Goal: Navigation & Orientation: Find specific page/section

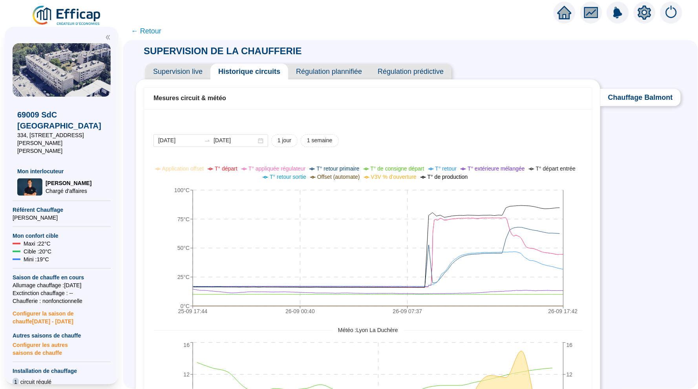
click at [554, 4] on div at bounding box center [617, 13] width 129 height 22
click at [559, 7] on icon "home" at bounding box center [564, 12] width 14 height 14
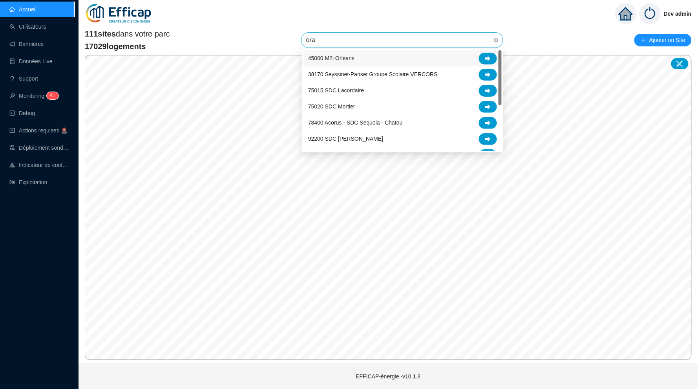
type input "oran"
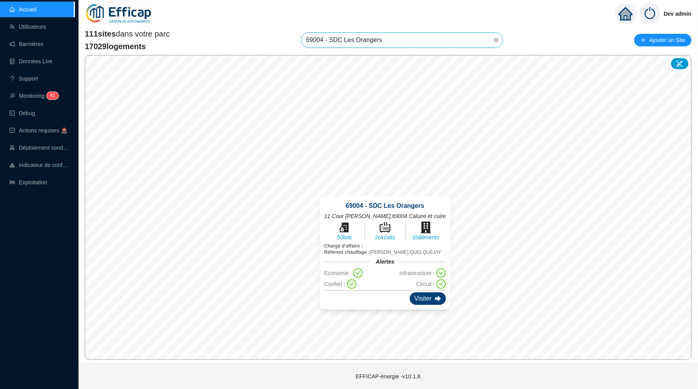
click at [418, 292] on div "Visiter" at bounding box center [428, 298] width 36 height 13
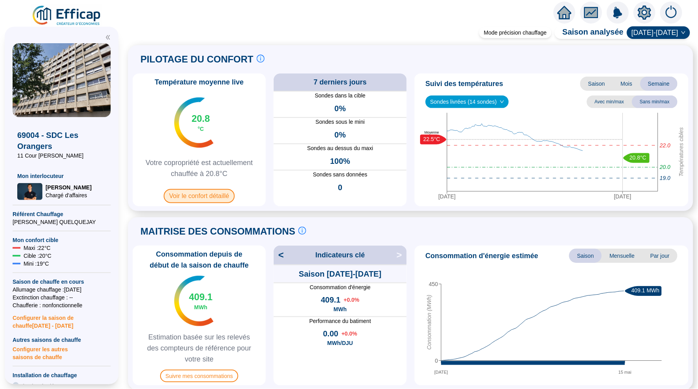
click at [208, 192] on span "Voir le confort détaillé" at bounding box center [199, 196] width 71 height 14
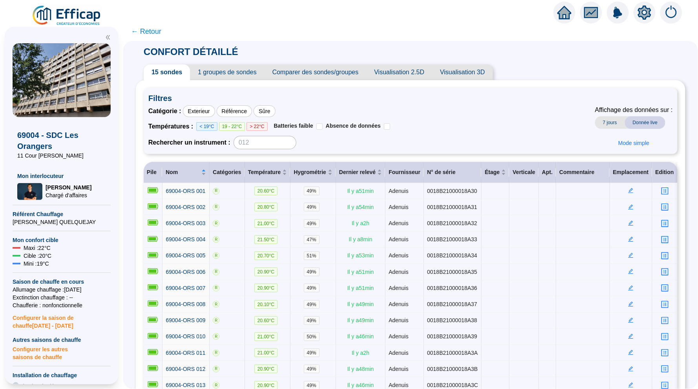
click at [151, 33] on span "← Retour" at bounding box center [146, 31] width 30 height 11
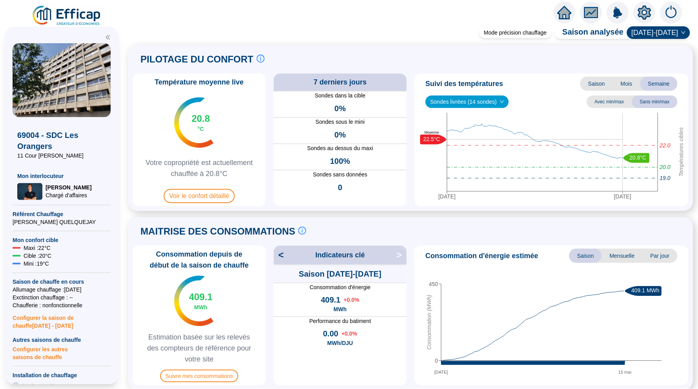
click at [569, 12] on icon "home" at bounding box center [564, 12] width 14 height 13
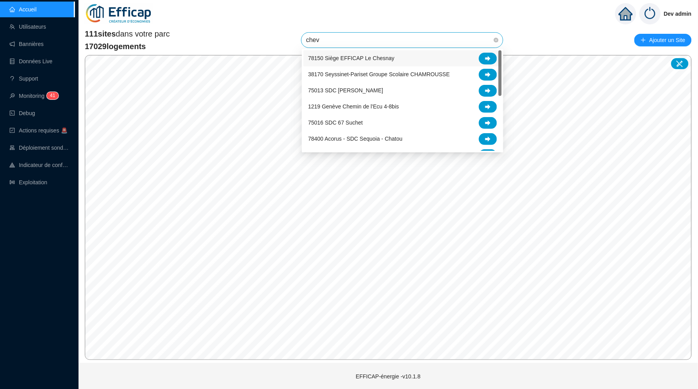
type input "chevr"
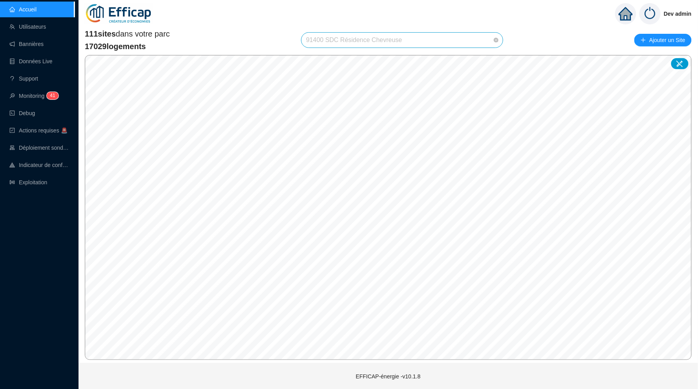
click at [428, 45] on span "91400 SDC Résidence Chevreuse" at bounding box center [402, 40] width 192 height 15
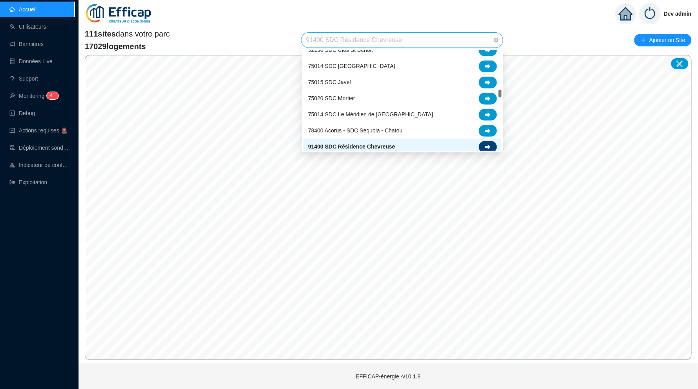
click at [490, 144] on icon at bounding box center [487, 146] width 5 height 5
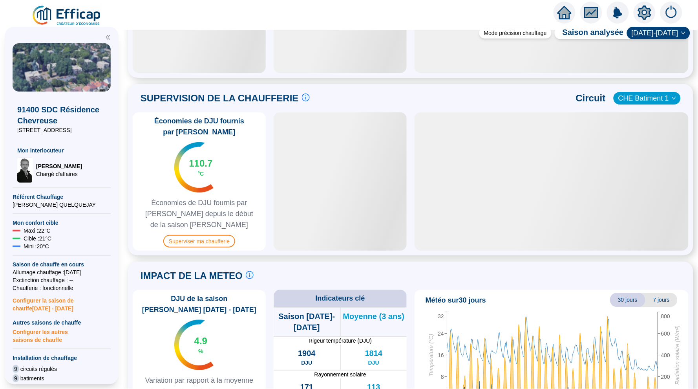
scroll to position [58, 0]
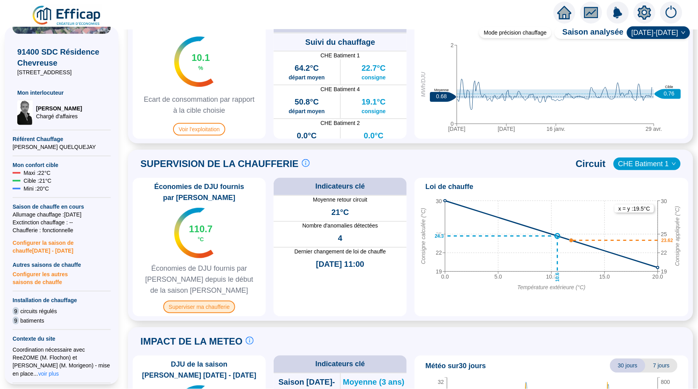
click at [199, 301] on span "Superviser ma chaufferie" at bounding box center [199, 306] width 72 height 13
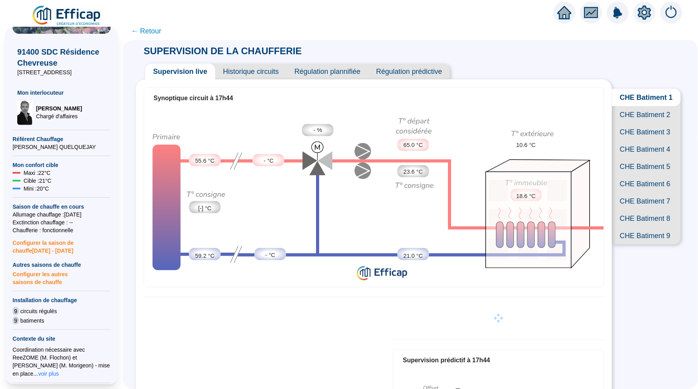
click at [639, 113] on span "CHE Batiment 2" at bounding box center [646, 114] width 69 height 17
click at [636, 129] on span "CHE Batiment 3" at bounding box center [646, 131] width 69 height 17
click at [631, 151] on span "CHE Batiment 4" at bounding box center [646, 148] width 69 height 17
click at [629, 163] on span "CHE Batiment 5" at bounding box center [646, 166] width 69 height 17
click at [257, 73] on span "Historique circuits" at bounding box center [250, 72] width 71 height 16
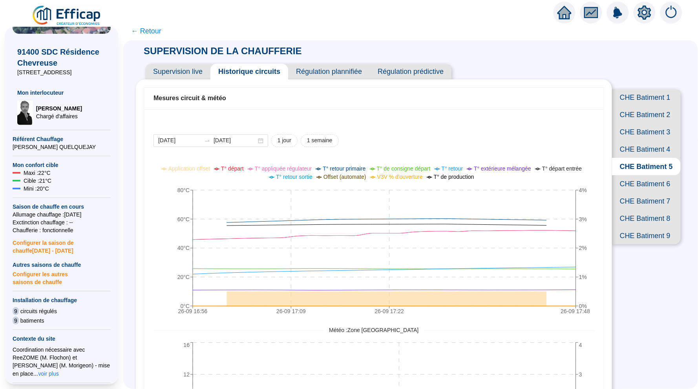
click at [649, 182] on span "CHE Batiment 6" at bounding box center [646, 183] width 69 height 17
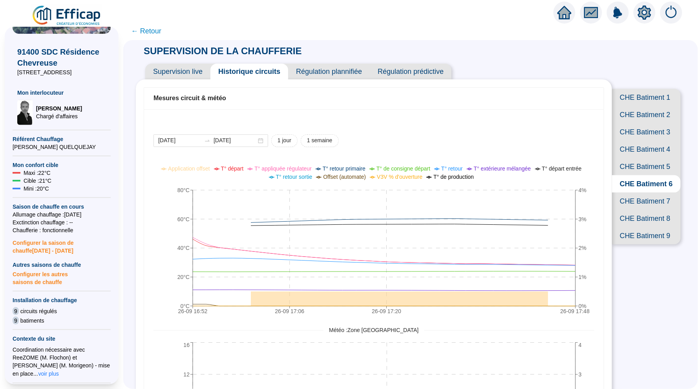
click at [646, 199] on span "CHE Batiment 7" at bounding box center [646, 200] width 69 height 17
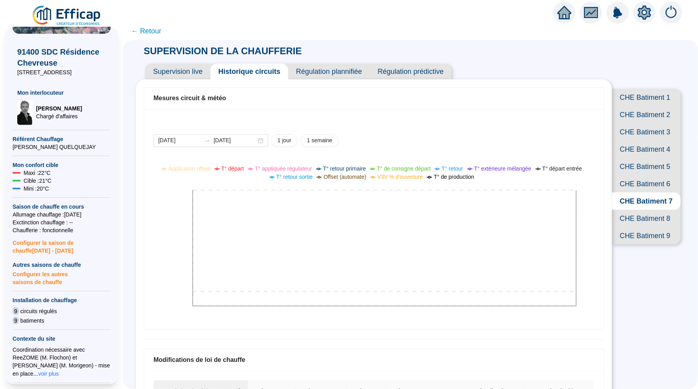
click at [644, 215] on span "CHE Batiment 8" at bounding box center [646, 218] width 69 height 17
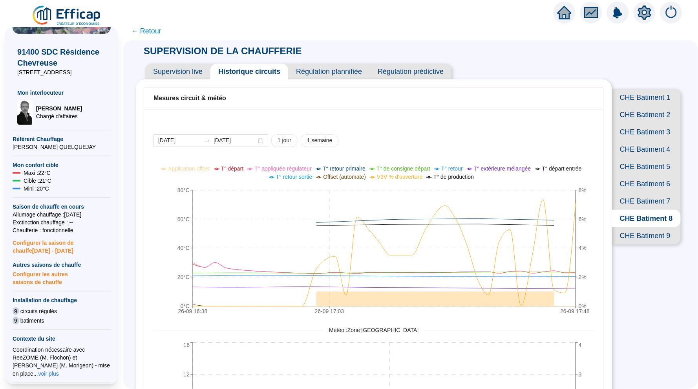
click at [643, 232] on span "CHE Batiment 9" at bounding box center [646, 235] width 69 height 17
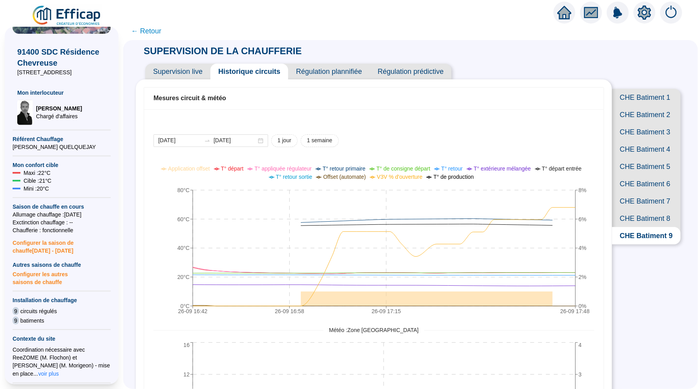
click at [641, 121] on span "CHE Batiment 2" at bounding box center [646, 114] width 69 height 17
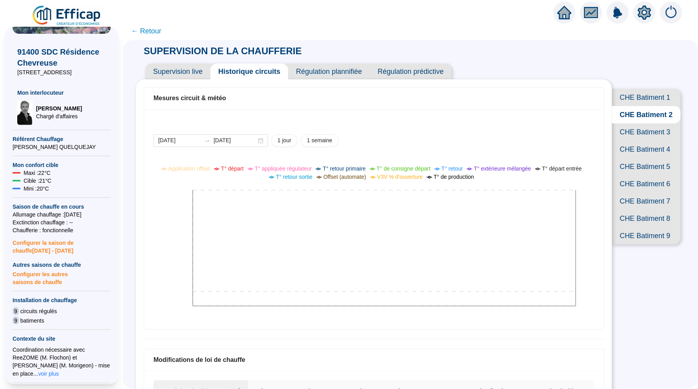
click at [637, 129] on span "CHE Batiment 3" at bounding box center [646, 131] width 69 height 17
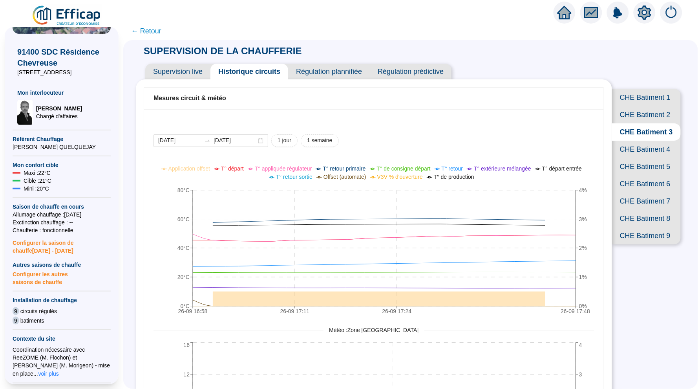
click at [637, 150] on span "CHE Batiment 4" at bounding box center [646, 148] width 69 height 17
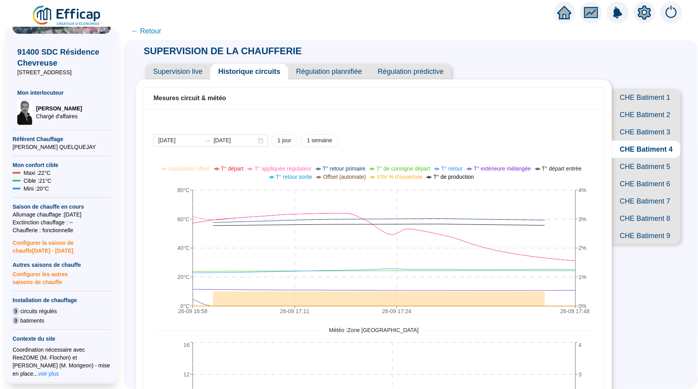
click at [635, 164] on span "CHE Batiment 5" at bounding box center [646, 166] width 69 height 17
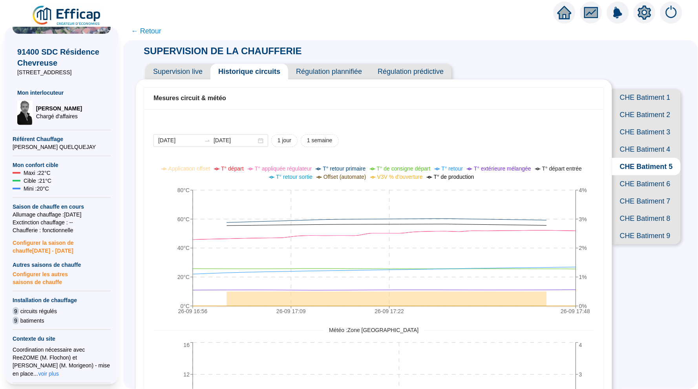
click at [197, 77] on span "Supervision live" at bounding box center [177, 72] width 65 height 16
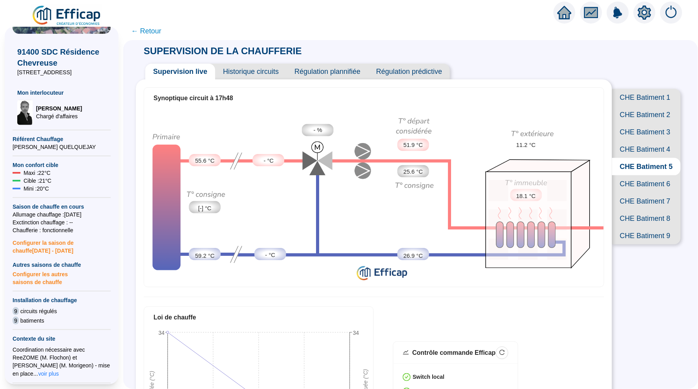
click at [573, 14] on div at bounding box center [564, 13] width 22 height 22
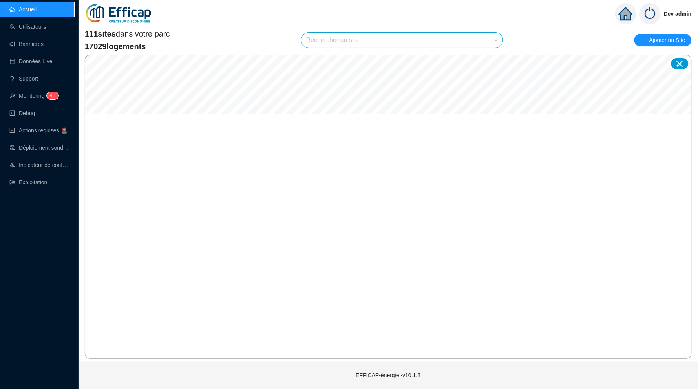
click at [334, 41] on input "search" at bounding box center [398, 40] width 185 height 15
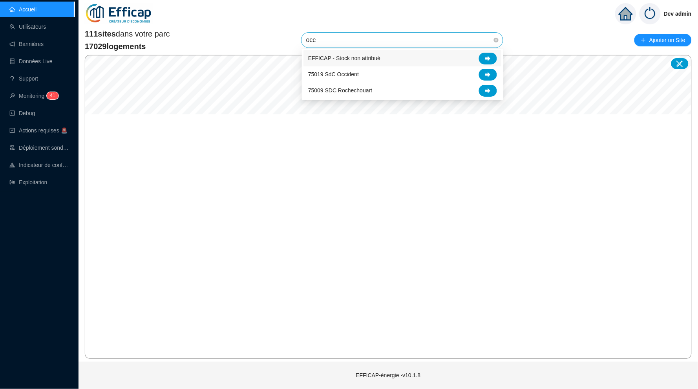
type input "occi"
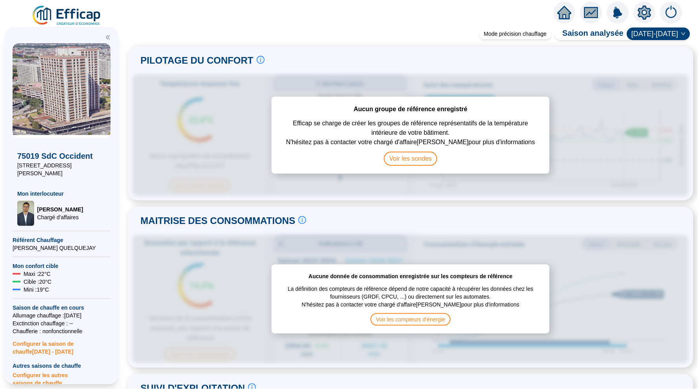
scroll to position [0, 0]
click at [565, 10] on icon "home" at bounding box center [564, 12] width 14 height 11
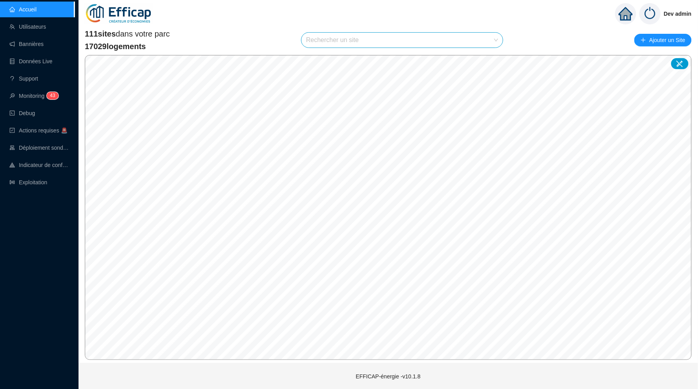
click at [351, 41] on input "search" at bounding box center [398, 40] width 185 height 15
type input "occi"
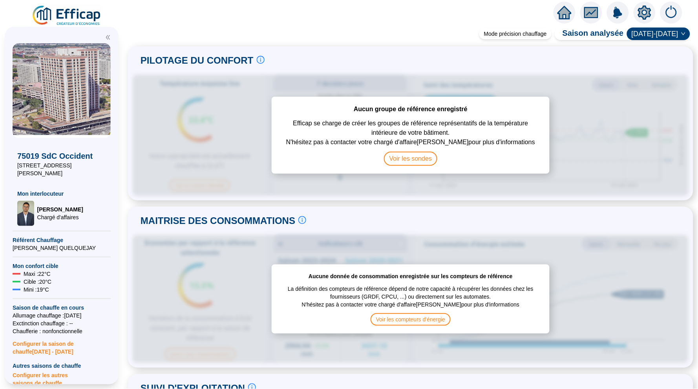
click at [558, 14] on icon "home" at bounding box center [564, 12] width 14 height 14
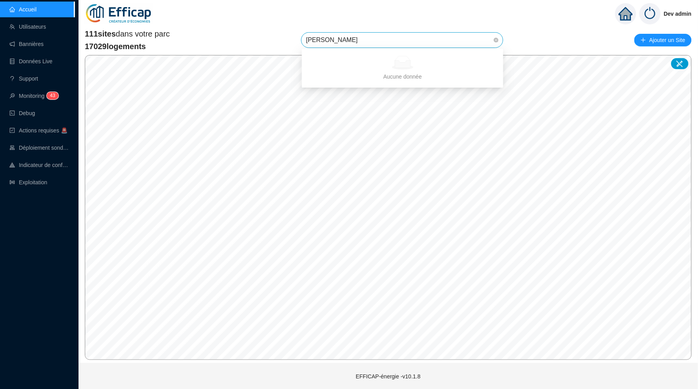
drag, startPoint x: 388, startPoint y: 41, endPoint x: 492, endPoint y: 58, distance: 105.4
click at [492, 58] on div "Aucune donnée" at bounding box center [402, 63] width 182 height 14
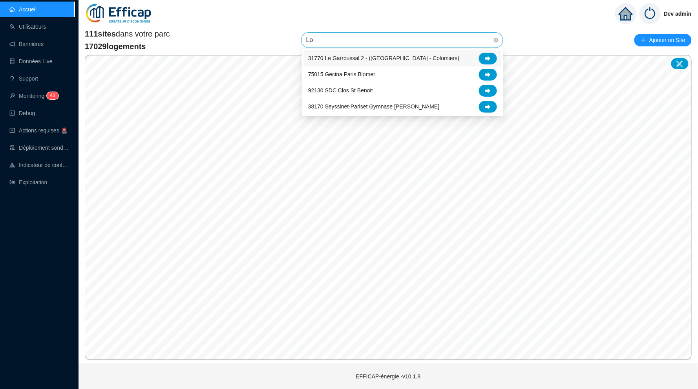
type input "L"
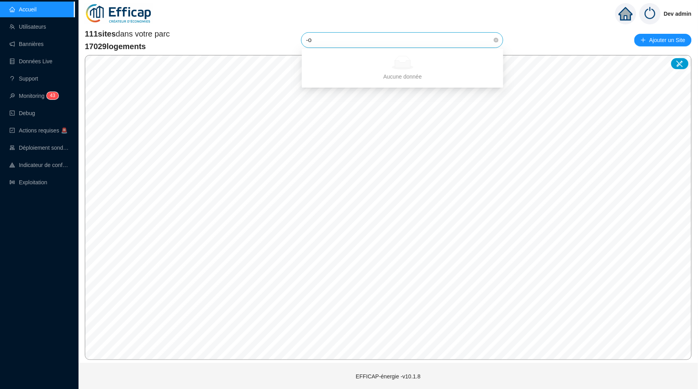
type input "-"
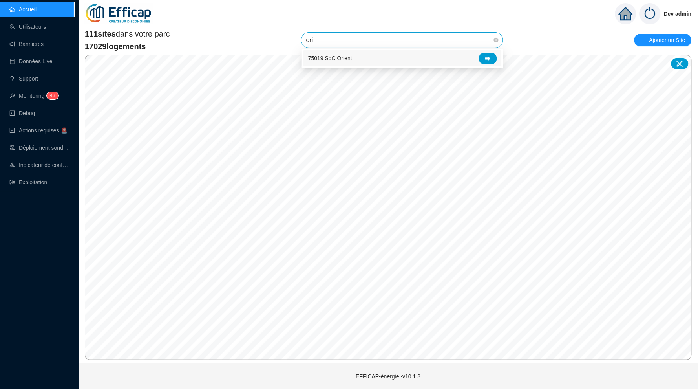
type input "orie"
click at [487, 56] on icon at bounding box center [487, 58] width 5 height 5
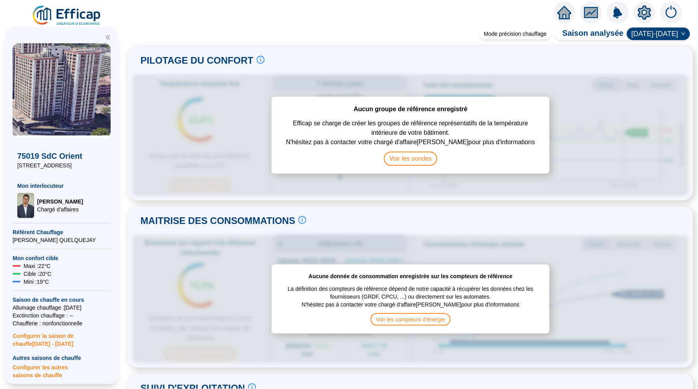
click at [566, 17] on icon "home" at bounding box center [564, 12] width 14 height 13
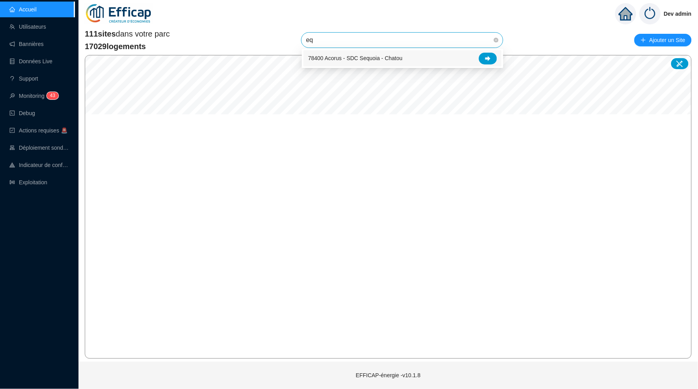
type input "e"
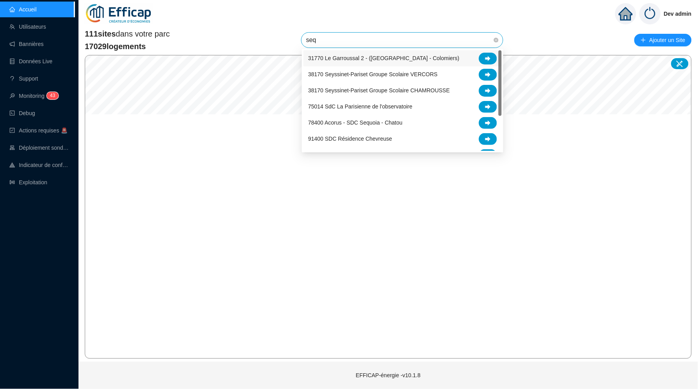
type input "sequ"
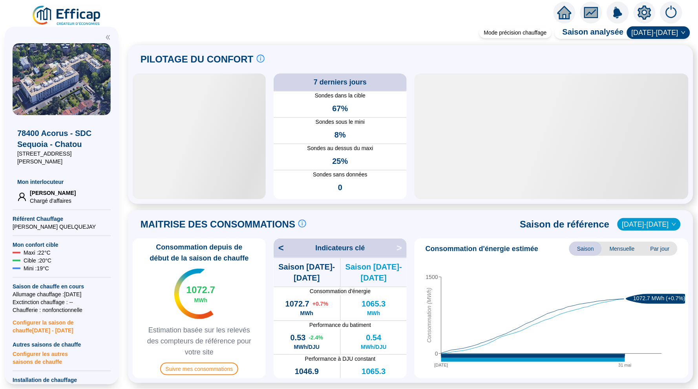
click at [564, 9] on icon "home" at bounding box center [564, 12] width 14 height 11
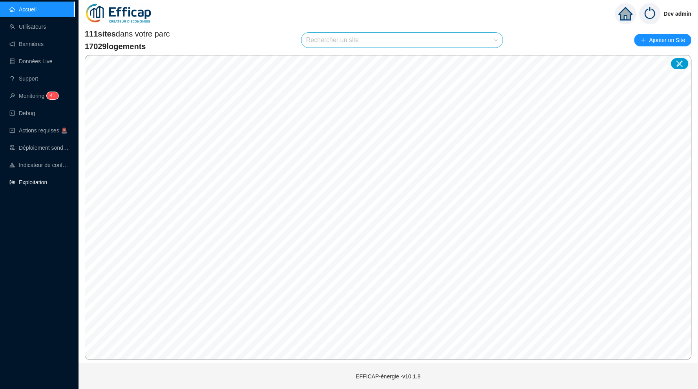
click at [38, 184] on link "Exploitation" at bounding box center [28, 182] width 38 height 6
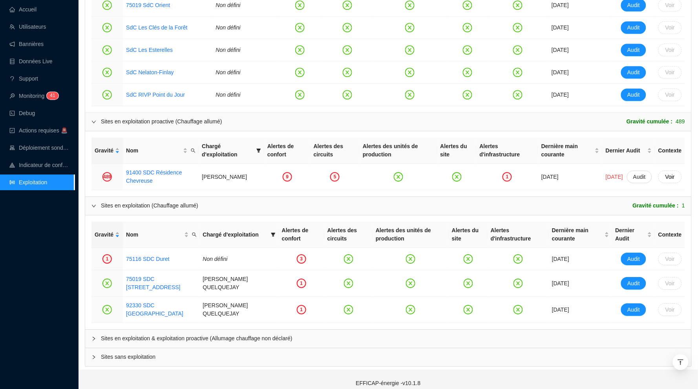
scroll to position [582, 0]
click at [148, 353] on span "Sites sans exploitation" at bounding box center [393, 357] width 584 height 8
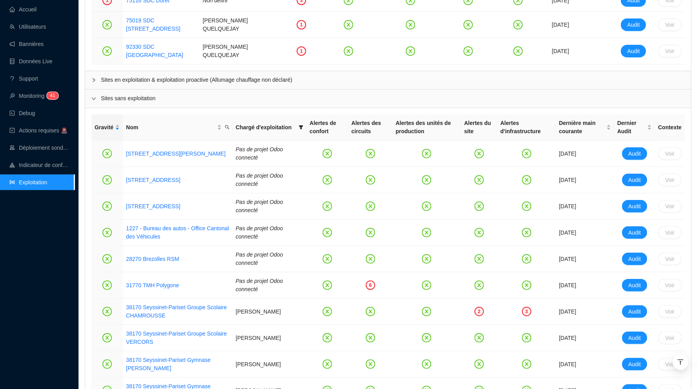
scroll to position [875, 0]
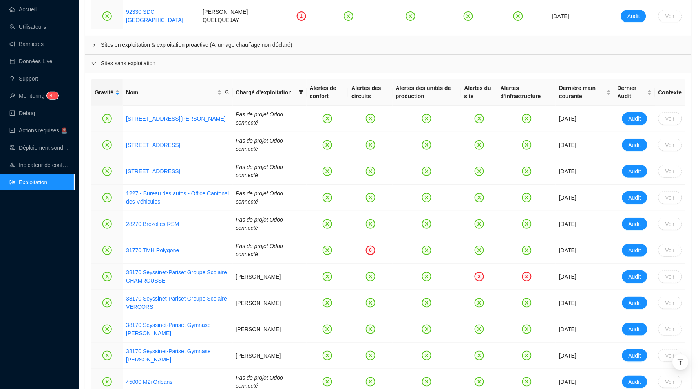
click at [137, 41] on span "Sites en exploitation & exploitation proactive (Allumage chauffage non déclaré)" at bounding box center [393, 45] width 584 height 8
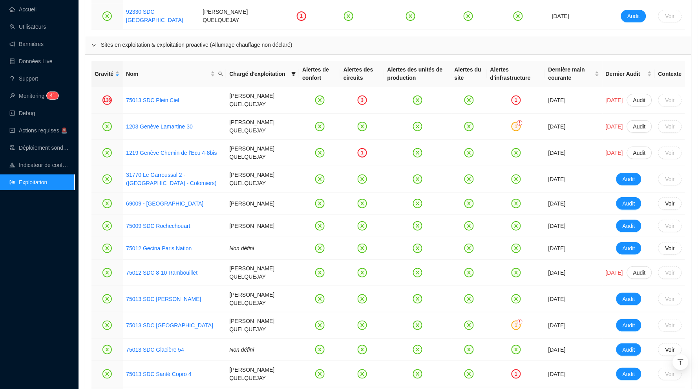
scroll to position [815, 0]
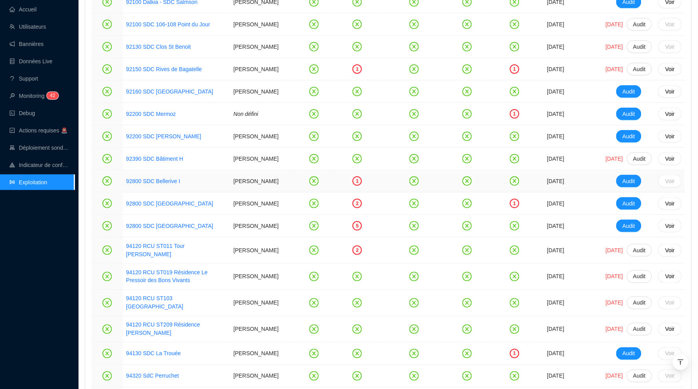
scroll to position [1851, 0]
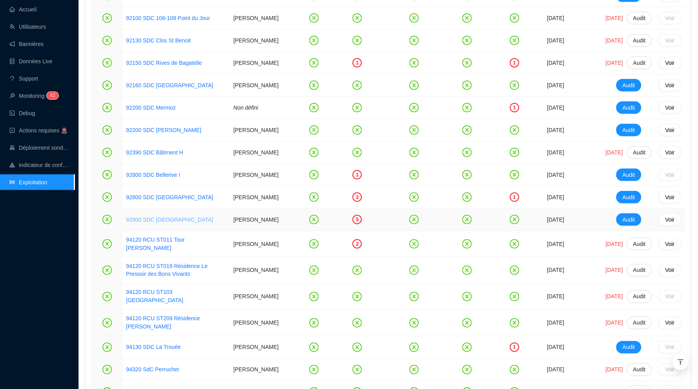
click at [174, 223] on link "92800 SDC [GEOGRAPHIC_DATA]" at bounding box center [169, 219] width 87 height 6
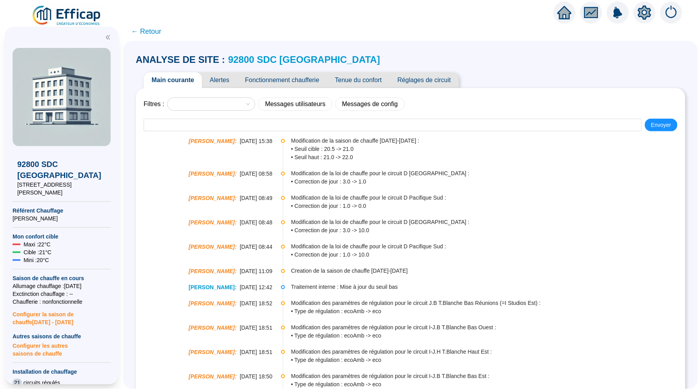
click at [224, 87] on span "Alertes" at bounding box center [219, 80] width 35 height 16
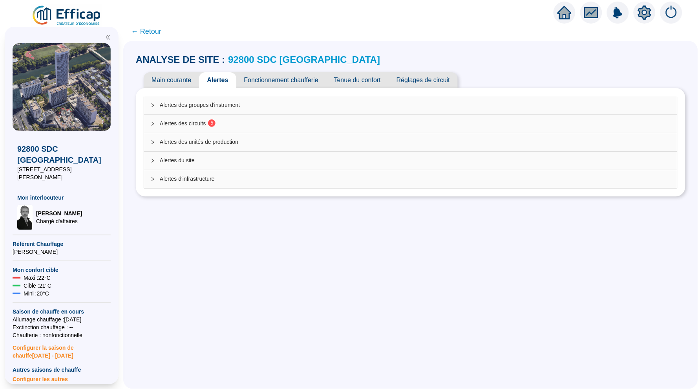
click at [273, 135] on div "Alertes des unités de production" at bounding box center [410, 142] width 533 height 18
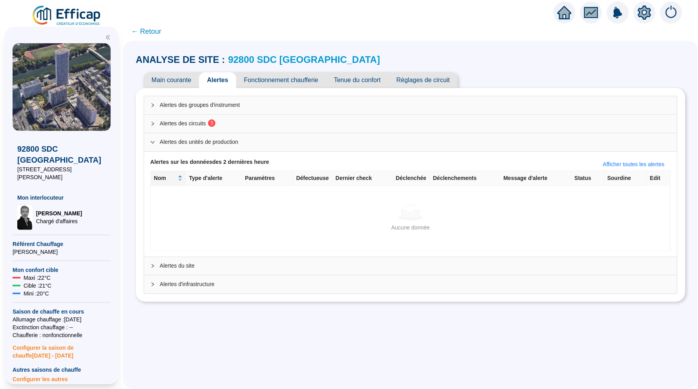
click at [273, 123] on span "Alertes des circuits 5" at bounding box center [415, 123] width 511 height 8
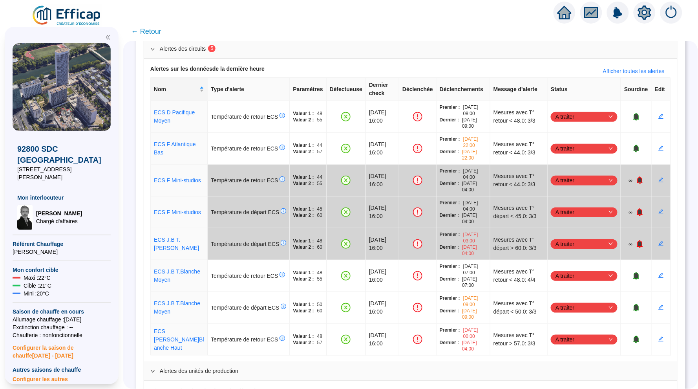
scroll to position [81, 0]
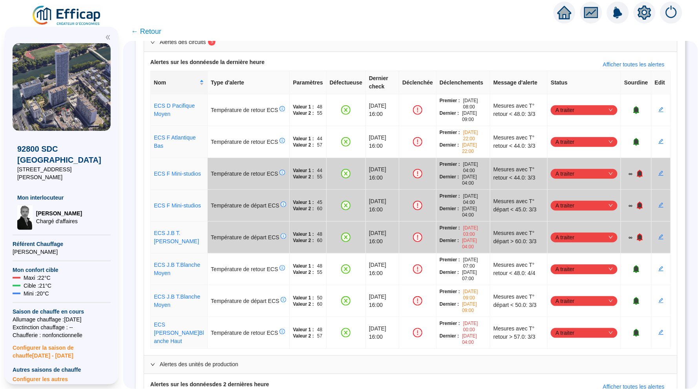
click at [155, 30] on span "← Retour" at bounding box center [146, 31] width 30 height 11
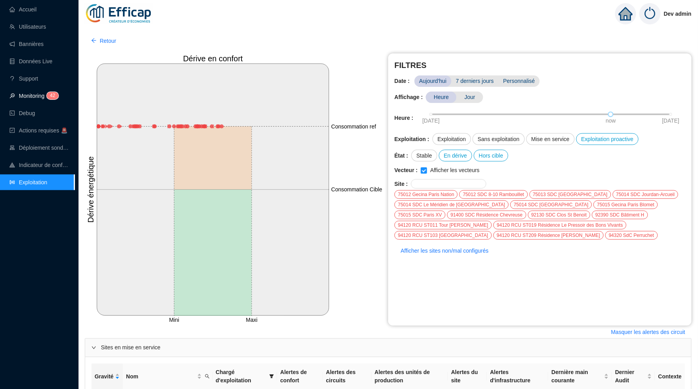
click at [50, 97] on sup "4 2" at bounding box center [52, 95] width 11 height 7
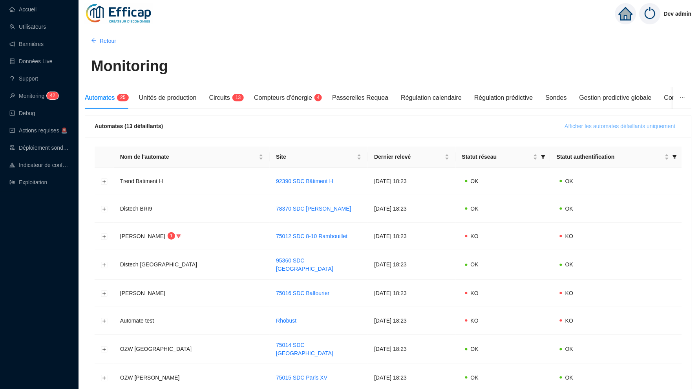
click at [631, 122] on span "Afficher les automates défaillants uniquement" at bounding box center [620, 126] width 111 height 8
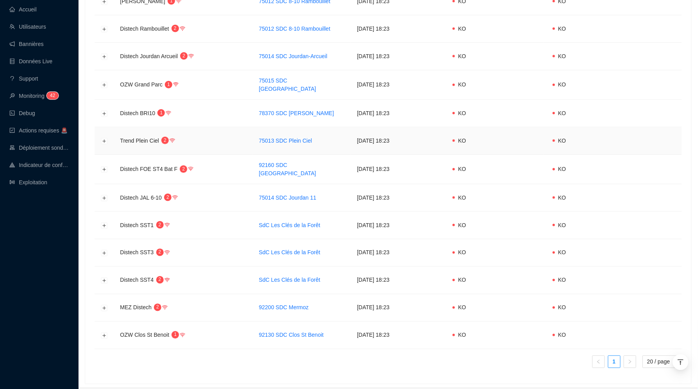
scroll to position [181, 0]
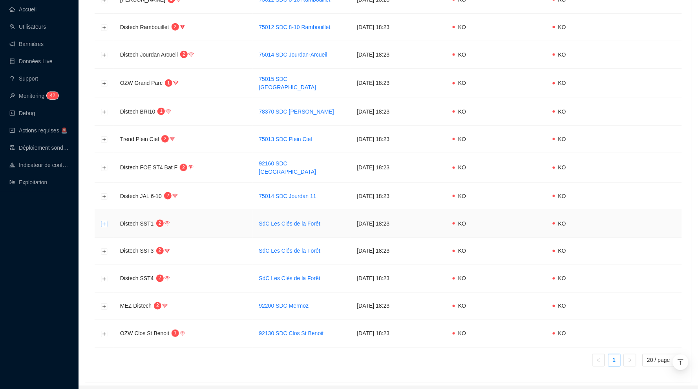
click at [103, 221] on button "Développer la ligne" at bounding box center [104, 224] width 6 height 6
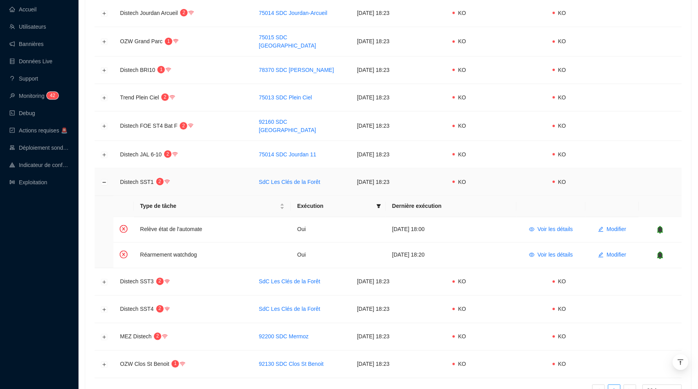
scroll to position [232, 0]
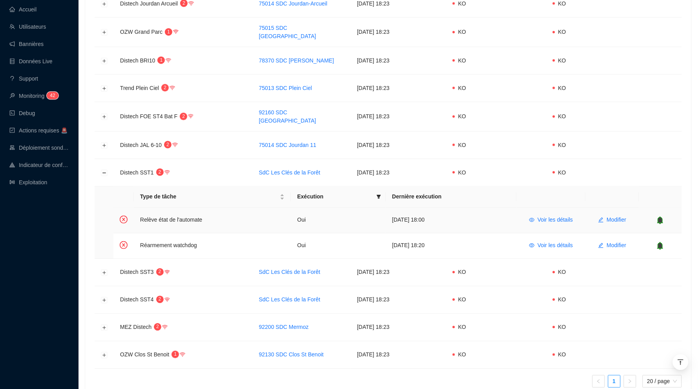
click at [660, 217] on icon "bell" at bounding box center [660, 219] width 5 height 5
click at [661, 243] on icon "bell" at bounding box center [660, 245] width 5 height 5
click at [106, 269] on button "Développer la ligne" at bounding box center [104, 272] width 6 height 6
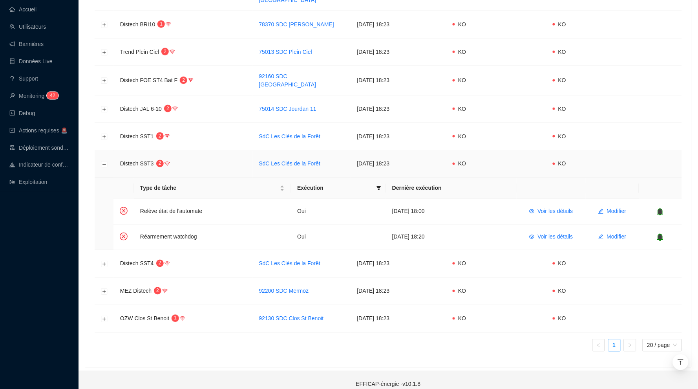
scroll to position [268, 0]
click at [661, 209] on icon "bell" at bounding box center [660, 211] width 5 height 5
click at [660, 233] on icon "bell" at bounding box center [660, 237] width 8 height 8
click at [104, 261] on button "Développer la ligne" at bounding box center [104, 264] width 6 height 6
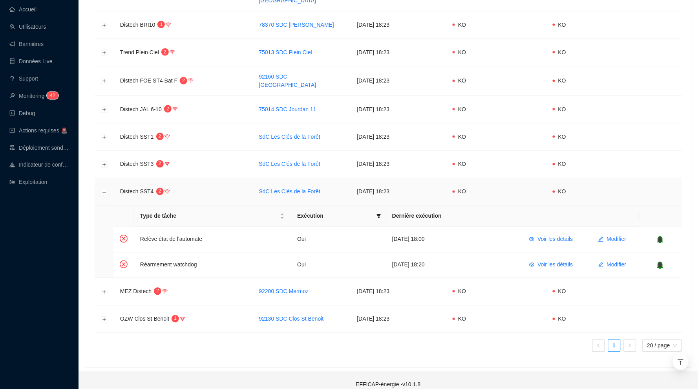
scroll to position [260, 0]
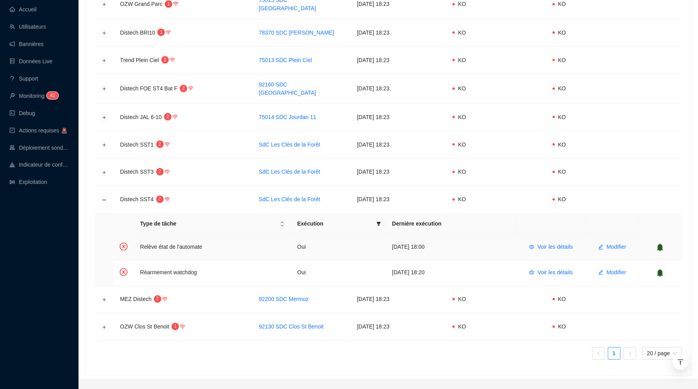
click at [661, 244] on icon "bell" at bounding box center [660, 246] width 5 height 5
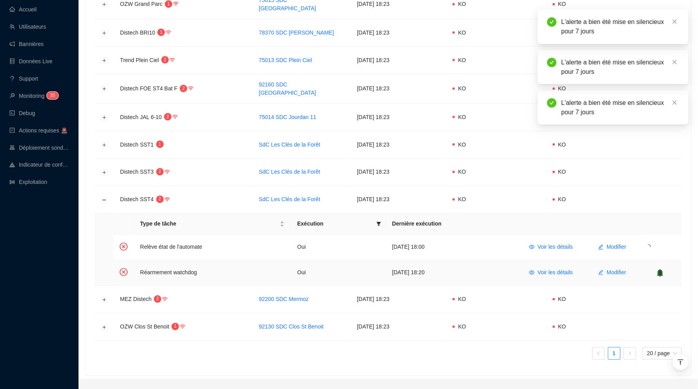
click at [661, 270] on icon "bell" at bounding box center [660, 272] width 5 height 5
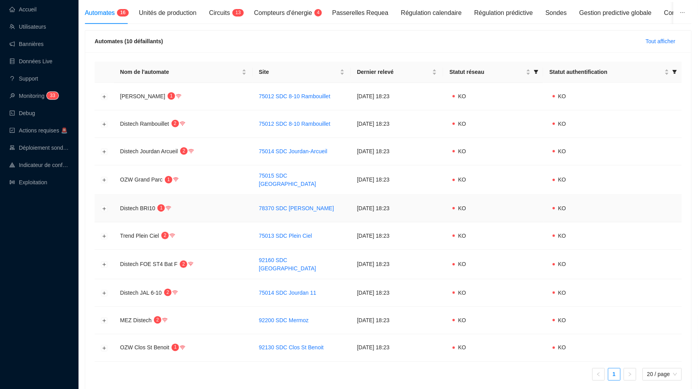
scroll to position [71, 0]
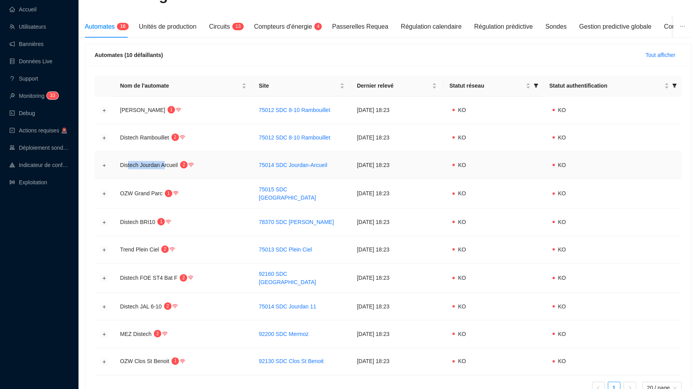
drag, startPoint x: 168, startPoint y: 161, endPoint x: 128, endPoint y: 164, distance: 40.9
click at [128, 164] on span "Distech Jourdan Arcueil" at bounding box center [149, 165] width 58 height 6
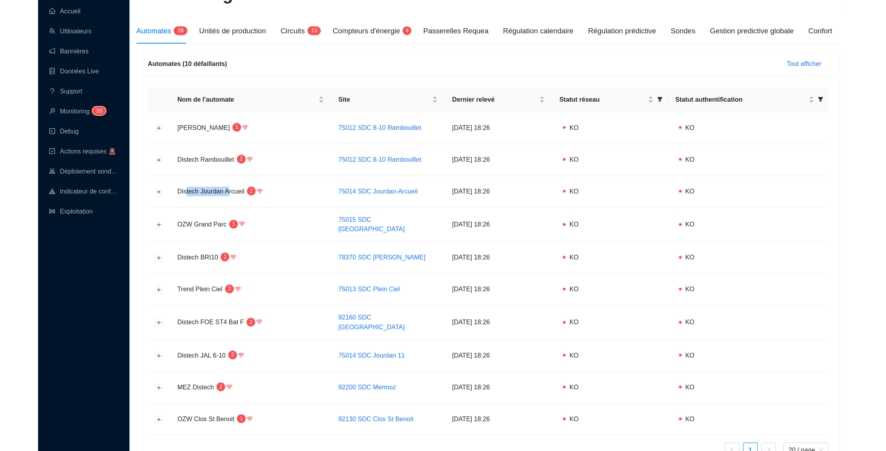
scroll to position [52, 0]
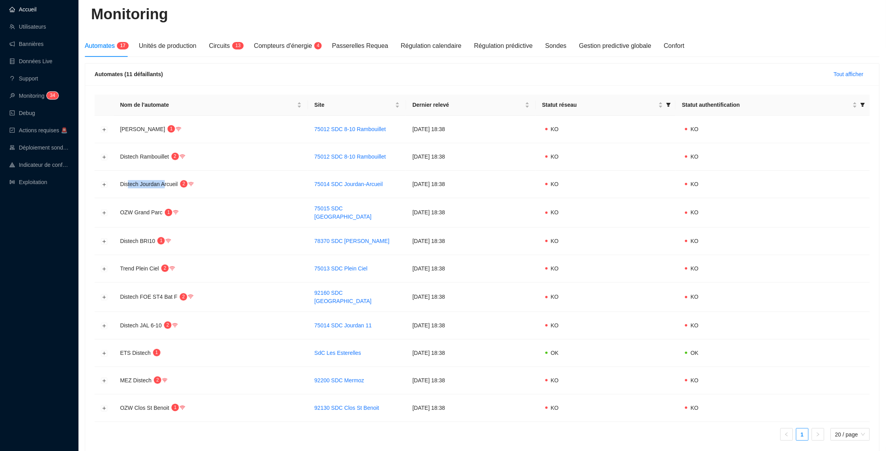
click at [25, 8] on link "Accueil" at bounding box center [22, 9] width 27 height 6
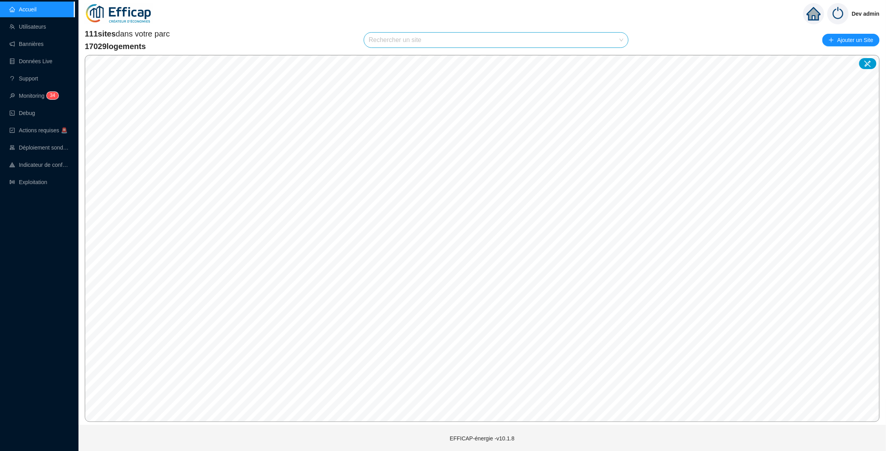
click at [451, 43] on input "search" at bounding box center [493, 40] width 248 height 15
click at [697, 29] on div "111 sites dans votre parc 17029 logements Rechercher un site Ajouter un Site" at bounding box center [482, 40] width 795 height 24
click at [560, 33] on input "search" at bounding box center [493, 40] width 248 height 15
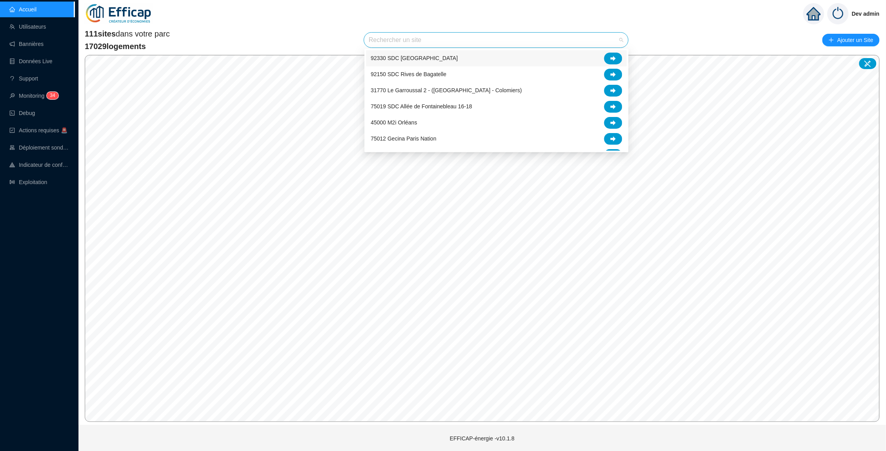
click at [546, 40] on input "search" at bounding box center [493, 40] width 248 height 15
type input "este"
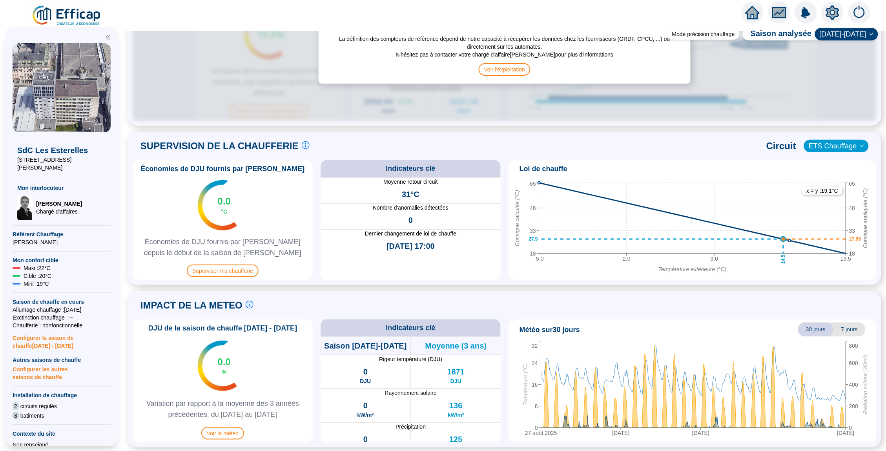
click at [697, 9] on icon "home" at bounding box center [753, 12] width 14 height 14
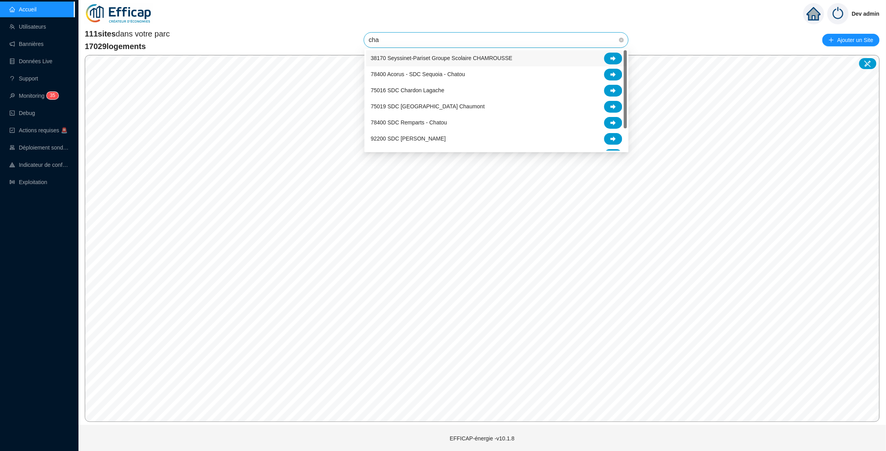
type input "char"
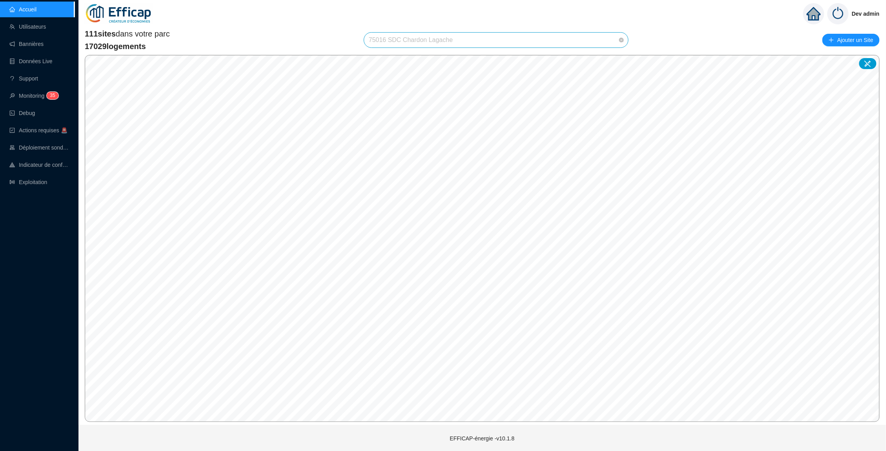
click at [605, 44] on span "75016 SDC Chardon Lagache" at bounding box center [496, 40] width 255 height 15
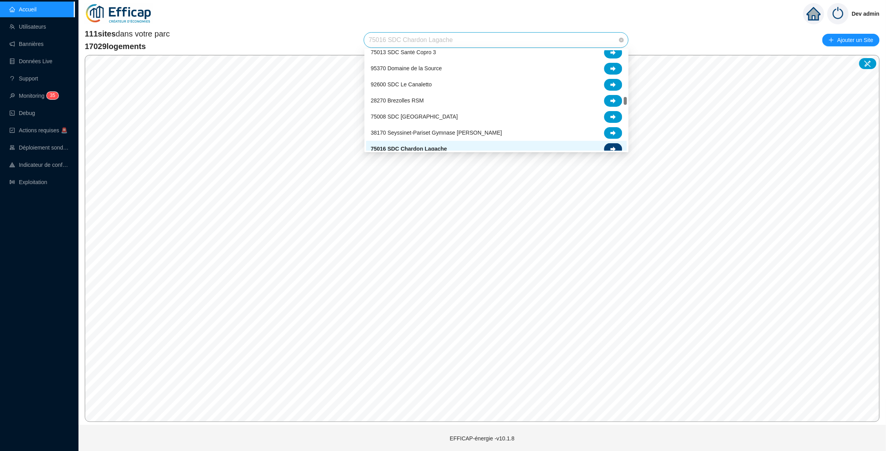
click at [615, 145] on div at bounding box center [613, 149] width 18 height 12
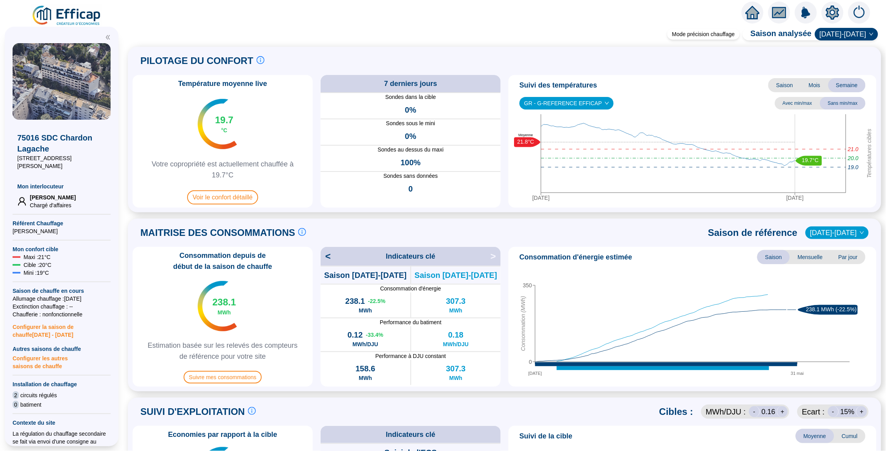
click at [697, 13] on icon "home" at bounding box center [753, 12] width 14 height 13
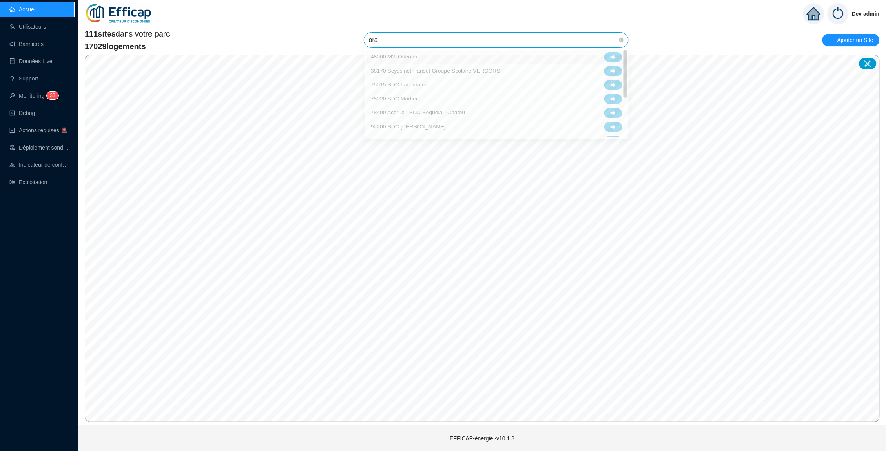
type input "oran"
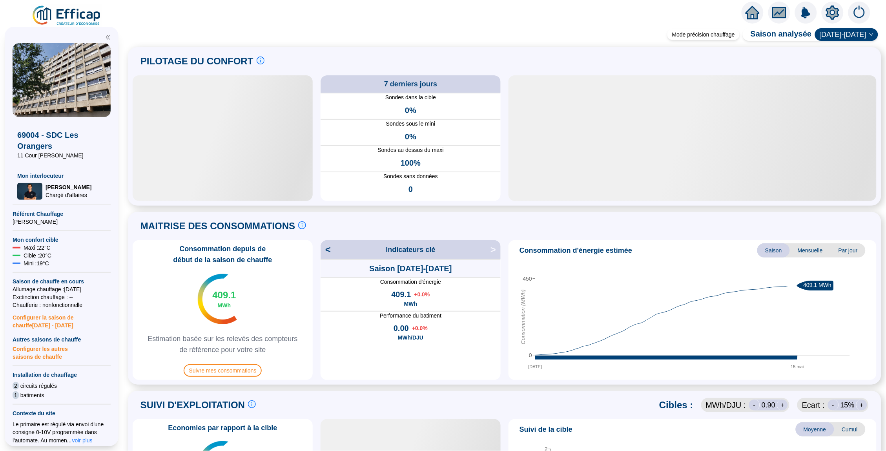
click at [697, 13] on icon "setting" at bounding box center [832, 12] width 13 height 13
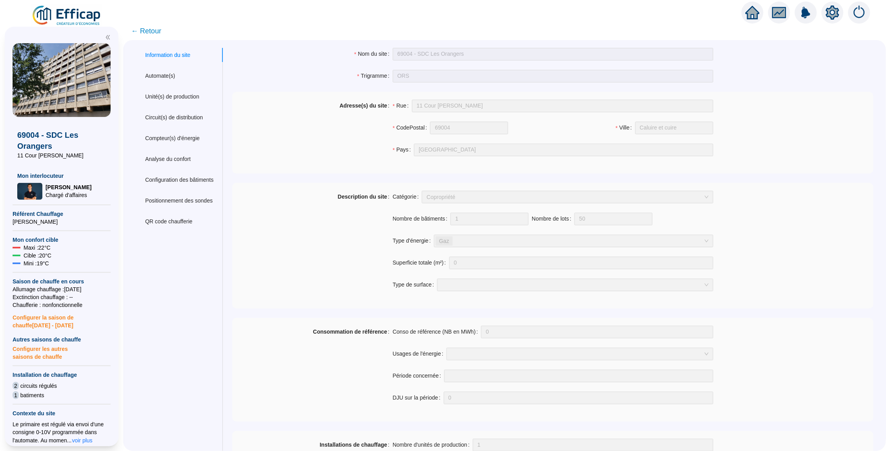
click at [144, 28] on span "← Retour" at bounding box center [146, 31] width 30 height 11
